Goal: Navigation & Orientation: Understand site structure

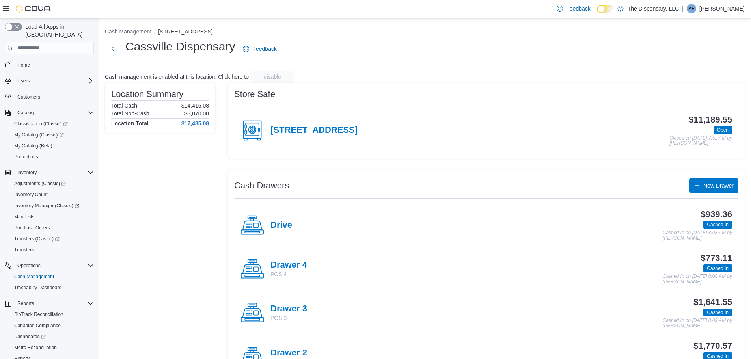
click at [132, 35] on li "Cash Management" at bounding box center [131, 32] width 53 height 8
click at [136, 29] on button "Cash Management" at bounding box center [128, 31] width 47 height 6
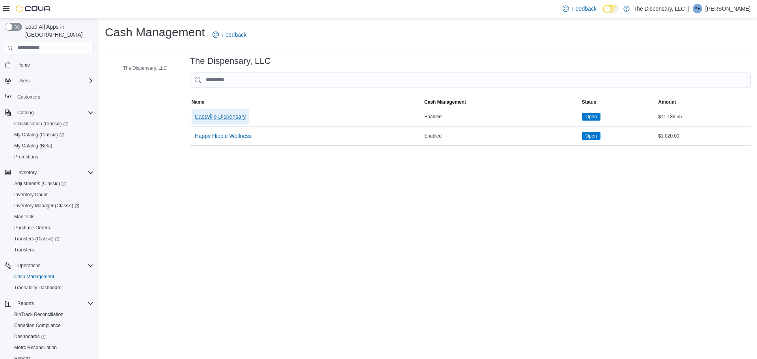
click at [208, 119] on span "Cassville Dispensary" at bounding box center [220, 117] width 51 height 8
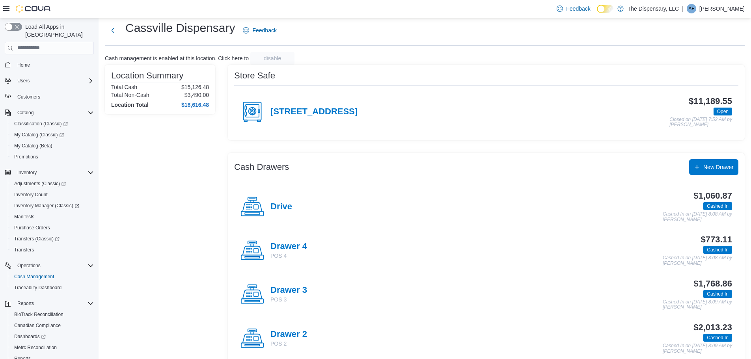
scroll to position [39, 0]
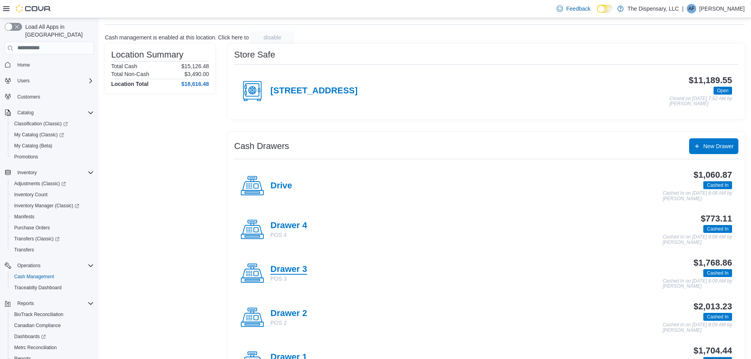
click at [297, 270] on h4 "Drawer 3" at bounding box center [288, 270] width 37 height 10
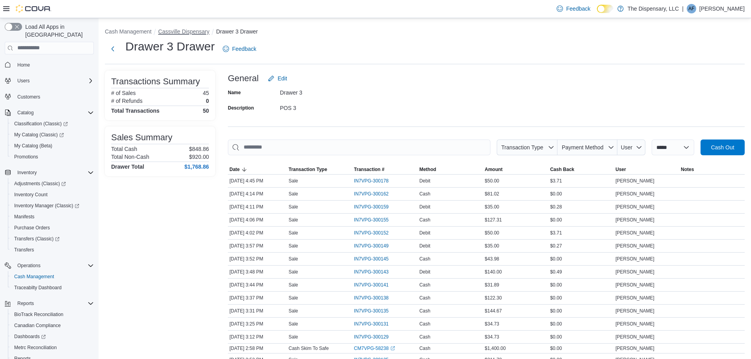
click at [183, 34] on button "Cassville Dispensary" at bounding box center [183, 31] width 51 height 6
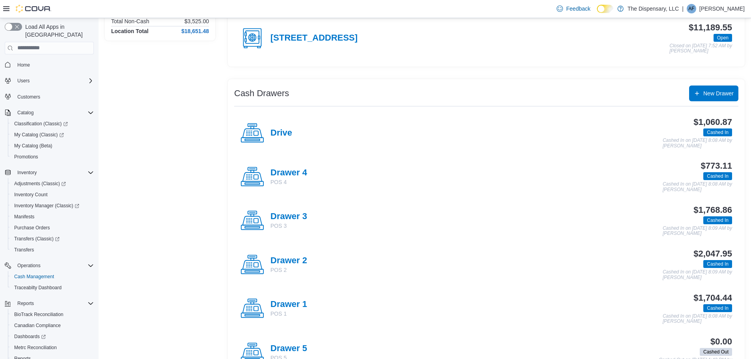
scroll to position [118, 0]
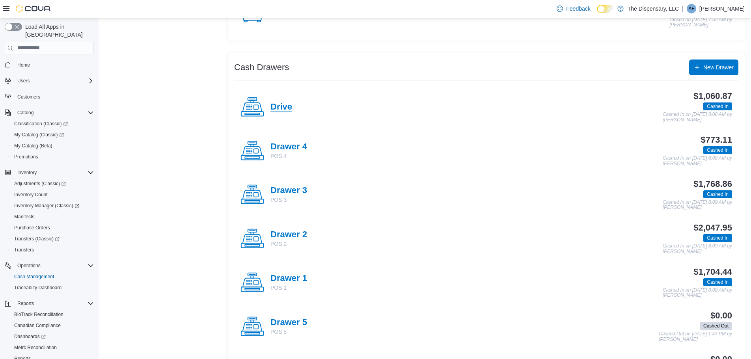
click at [273, 104] on h4 "Drive" at bounding box center [281, 107] width 22 height 10
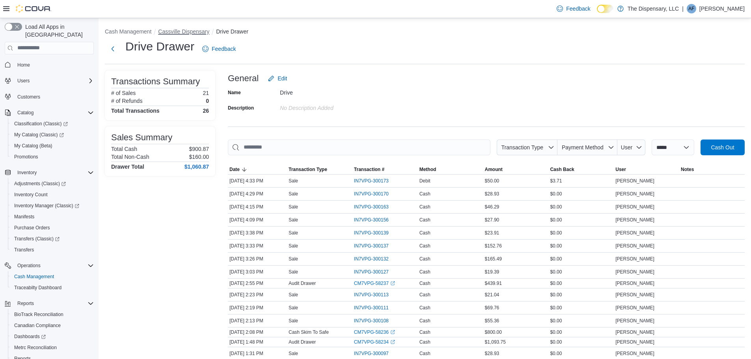
click at [183, 30] on button "Cassville Dispensary" at bounding box center [183, 31] width 51 height 6
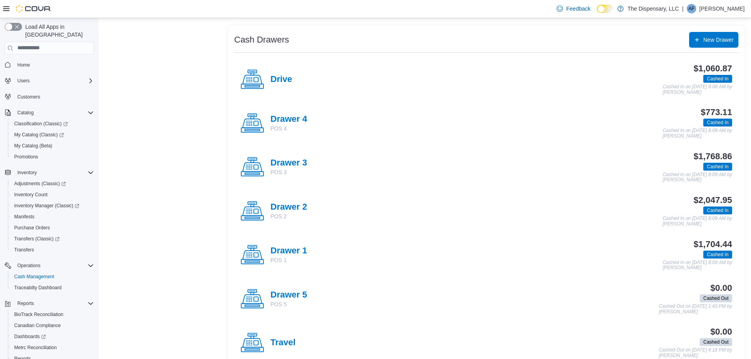
scroll to position [158, 0]
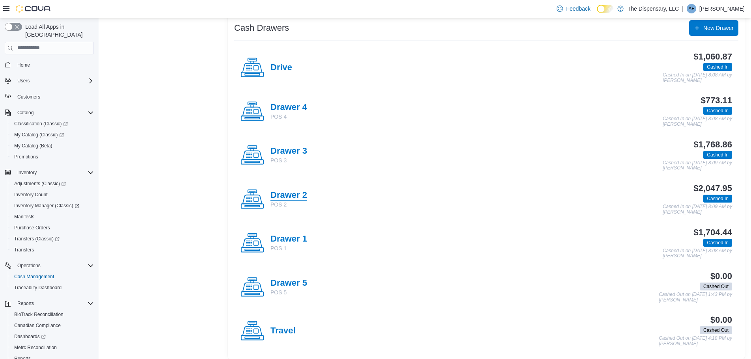
click at [285, 194] on h4 "Drawer 2" at bounding box center [288, 195] width 37 height 10
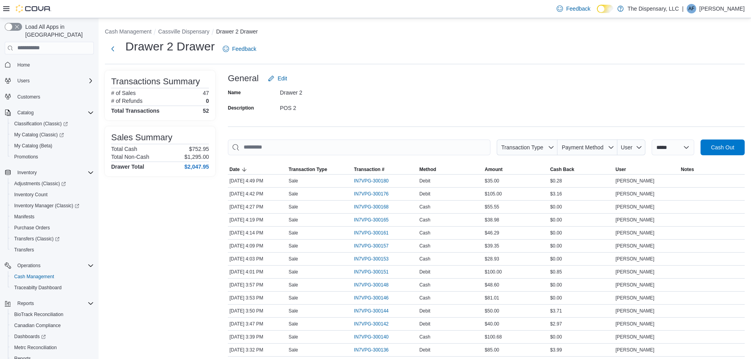
click at [176, 35] on li "Cassville Dispensary" at bounding box center [187, 32] width 58 height 8
click at [180, 29] on button "Cassville Dispensary" at bounding box center [183, 31] width 51 height 6
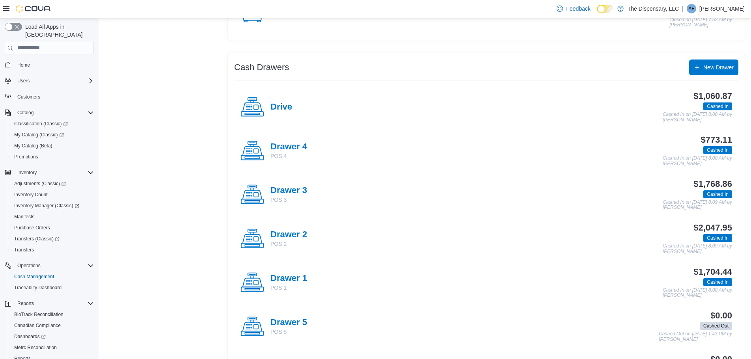
scroll to position [158, 0]
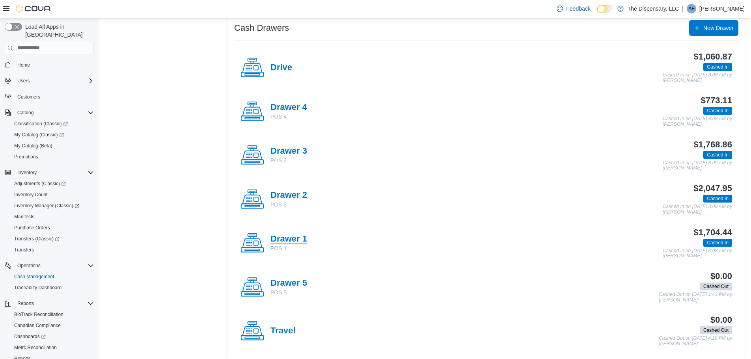
click at [290, 234] on h4 "Drawer 1" at bounding box center [288, 239] width 37 height 10
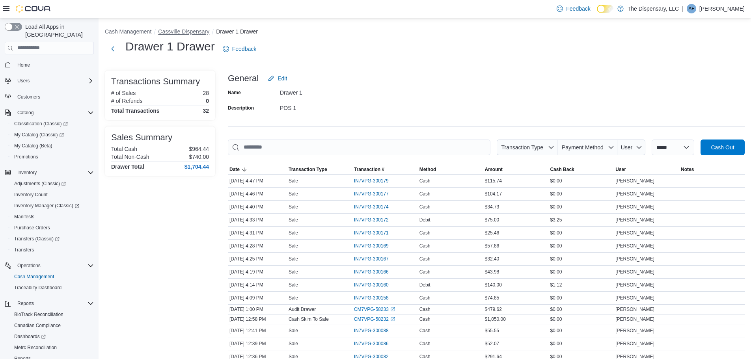
click at [190, 31] on button "Cassville Dispensary" at bounding box center [183, 31] width 51 height 6
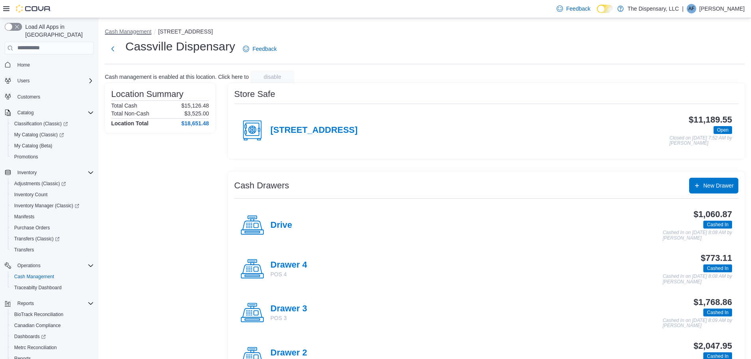
click at [118, 33] on button "Cash Management" at bounding box center [128, 31] width 47 height 6
